Goal: Check status: Check status

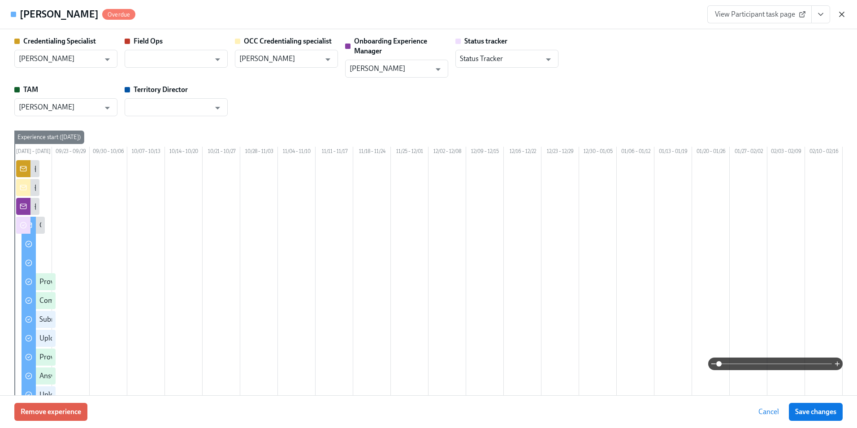
click at [842, 15] on icon "button" at bounding box center [842, 14] width 4 height 4
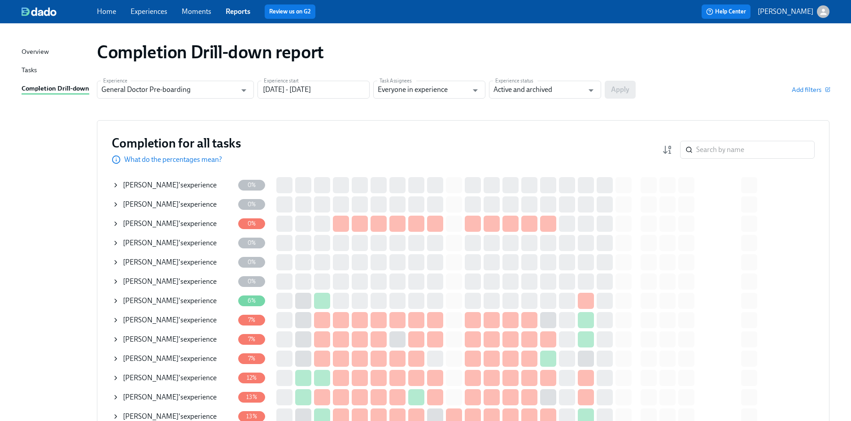
click at [144, 11] on link "Experiences" at bounding box center [148, 11] width 37 height 9
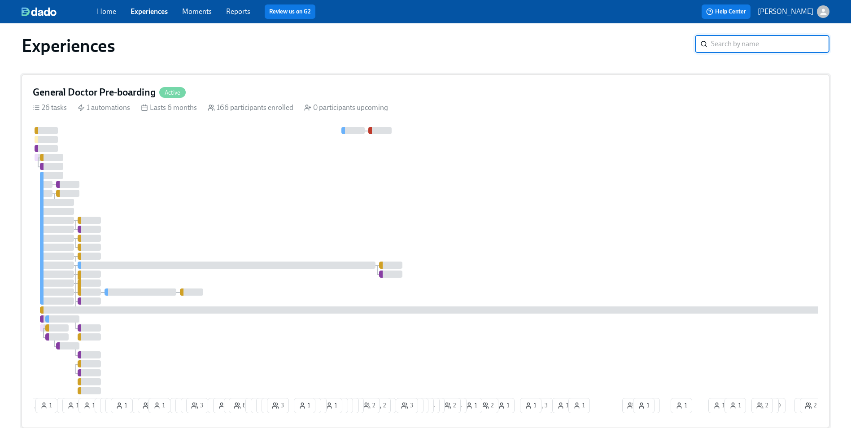
scroll to position [90, 0]
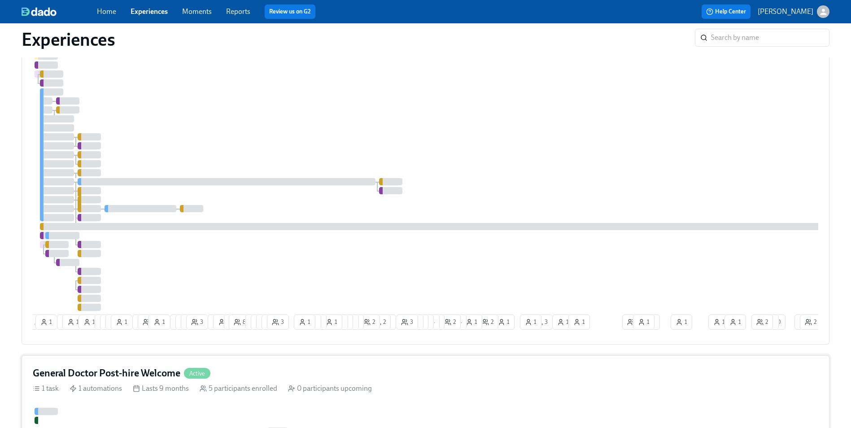
click at [131, 377] on h4 "General Doctor Post-hire Welcome" at bounding box center [107, 372] width 148 height 13
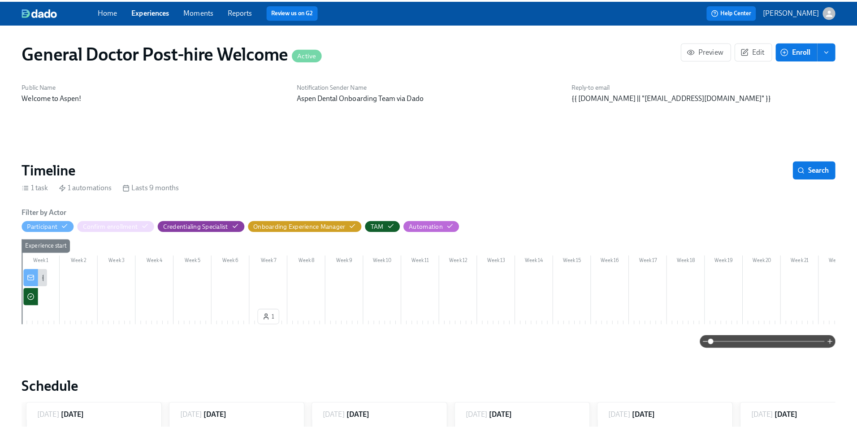
scroll to position [0, 460]
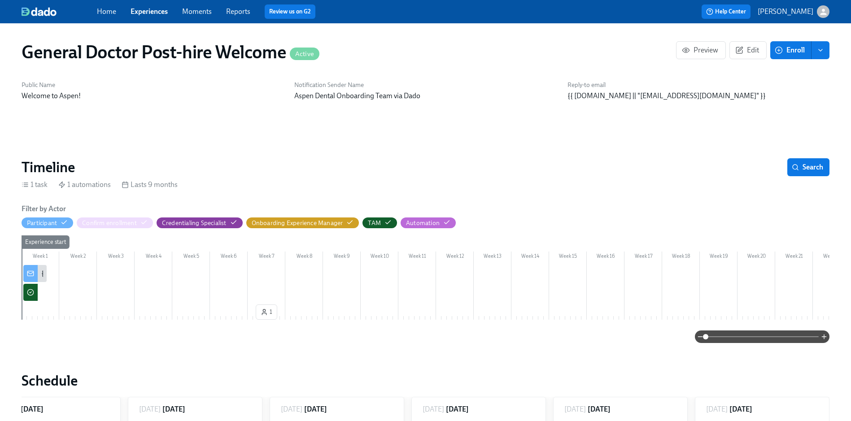
click at [780, 53] on icon "button" at bounding box center [778, 50] width 8 height 8
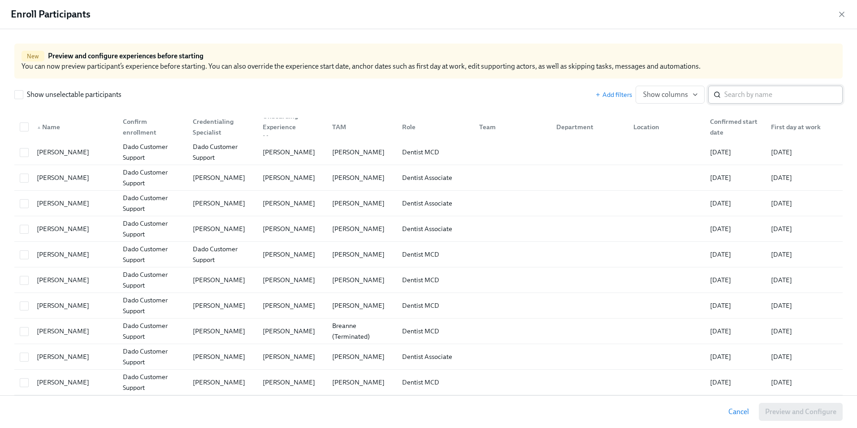
click at [754, 95] on input "search" at bounding box center [784, 95] width 118 height 18
paste input "[PERSON_NAME]"
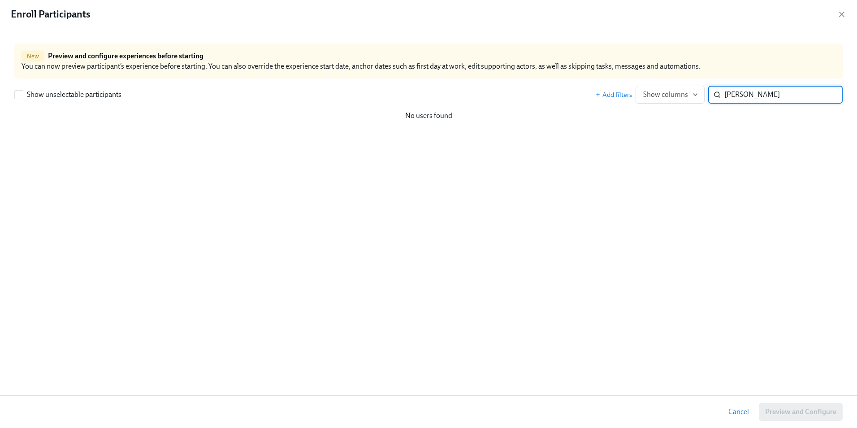
drag, startPoint x: 775, startPoint y: 97, endPoint x: 721, endPoint y: 97, distance: 54.3
click at [721, 97] on div "[PERSON_NAME] ​" at bounding box center [775, 95] width 135 height 18
type input "[PERSON_NAME]"
